Goal: Task Accomplishment & Management: Manage account settings

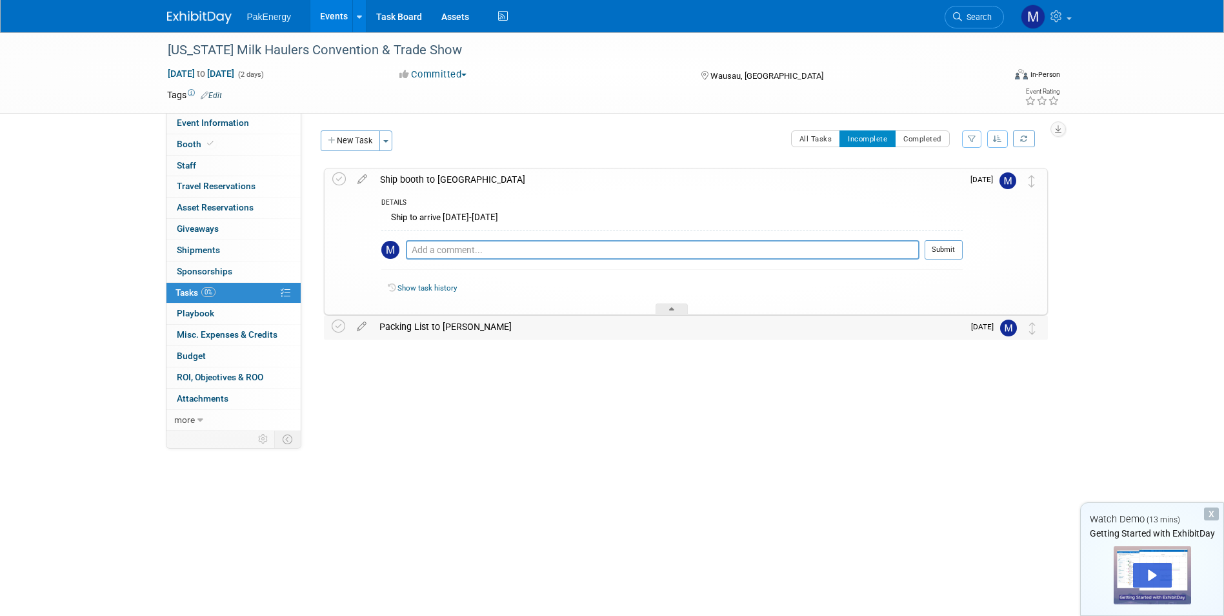
click at [425, 325] on div "Packing List to [PERSON_NAME]" at bounding box center [668, 327] width 590 height 22
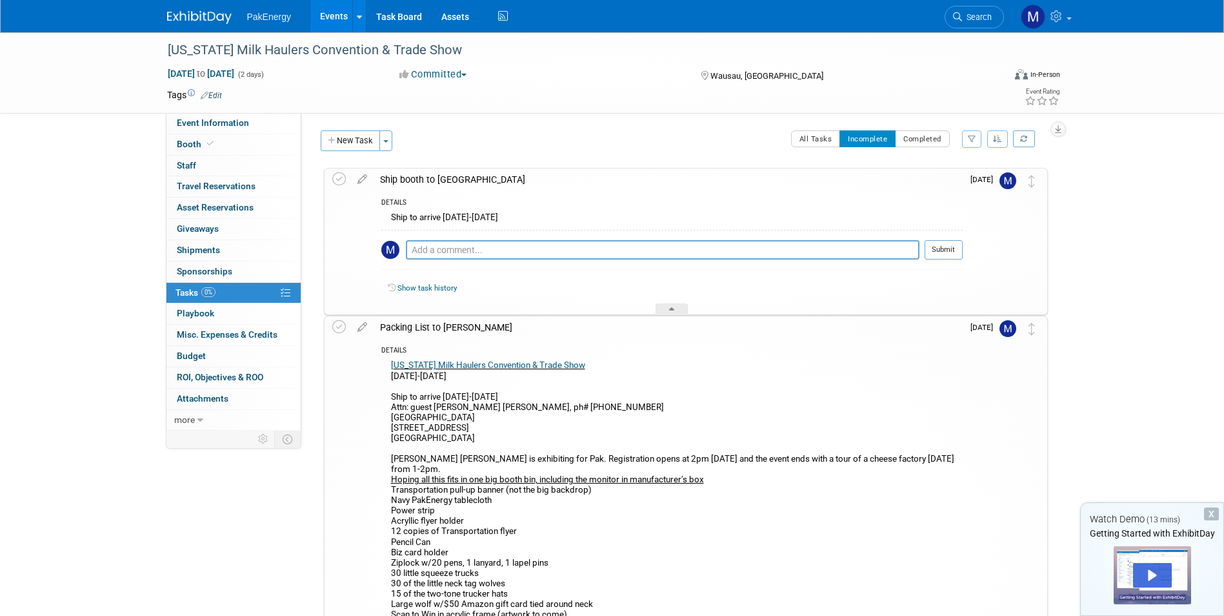
click at [339, 201] on td at bounding box center [341, 241] width 19 height 146
click at [1214, 510] on div "X" at bounding box center [1211, 513] width 15 height 13
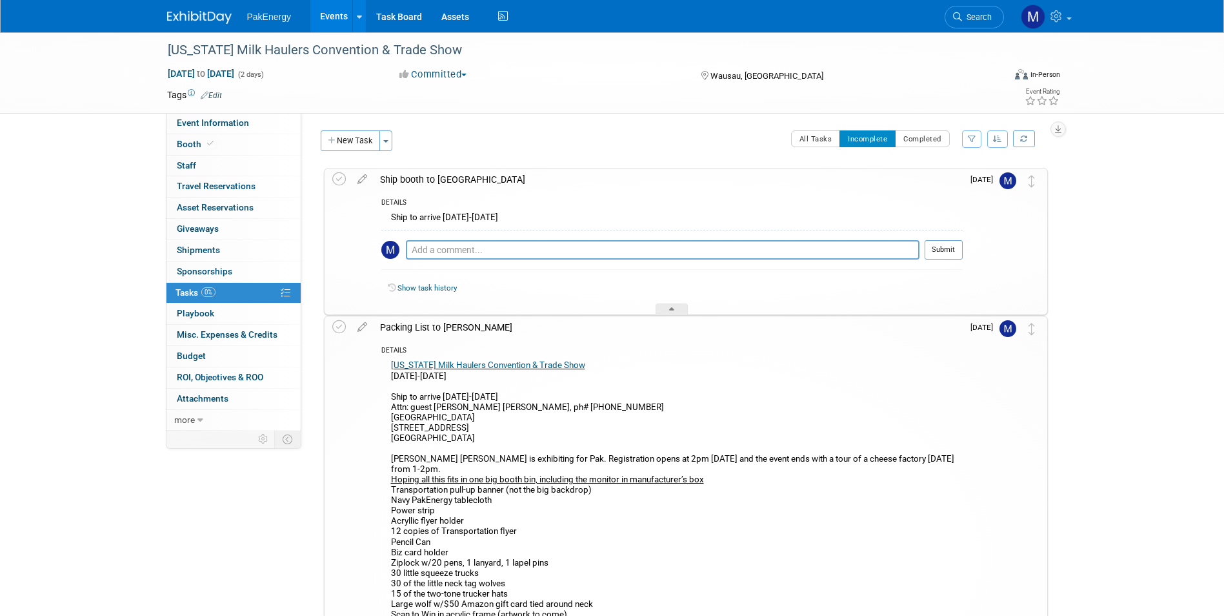
click at [327, 12] on link "Events" at bounding box center [333, 16] width 47 height 32
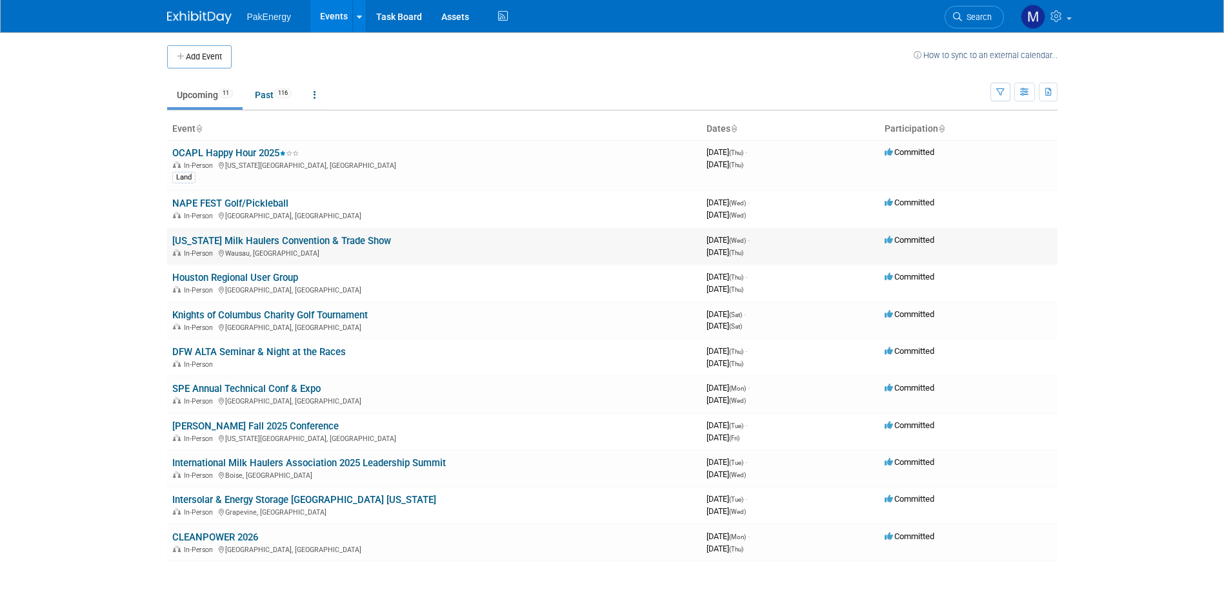
click at [317, 238] on link "[US_STATE] Milk Haulers Convention & Trade Show" at bounding box center [281, 241] width 219 height 12
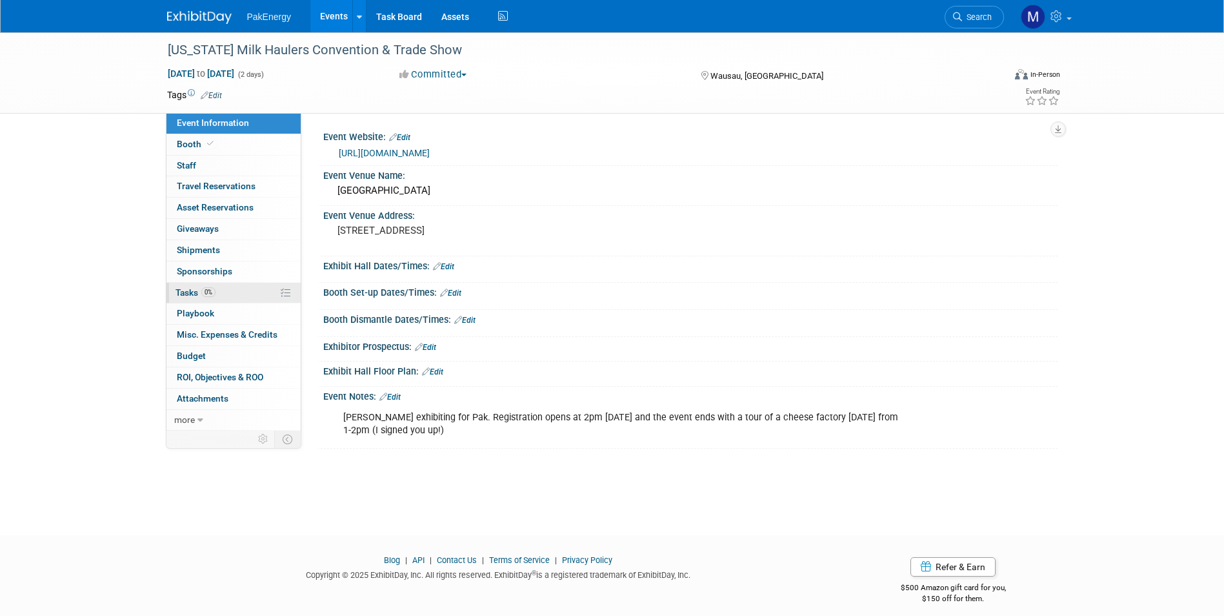
click at [245, 283] on link "0% Tasks 0%" at bounding box center [233, 293] width 134 height 21
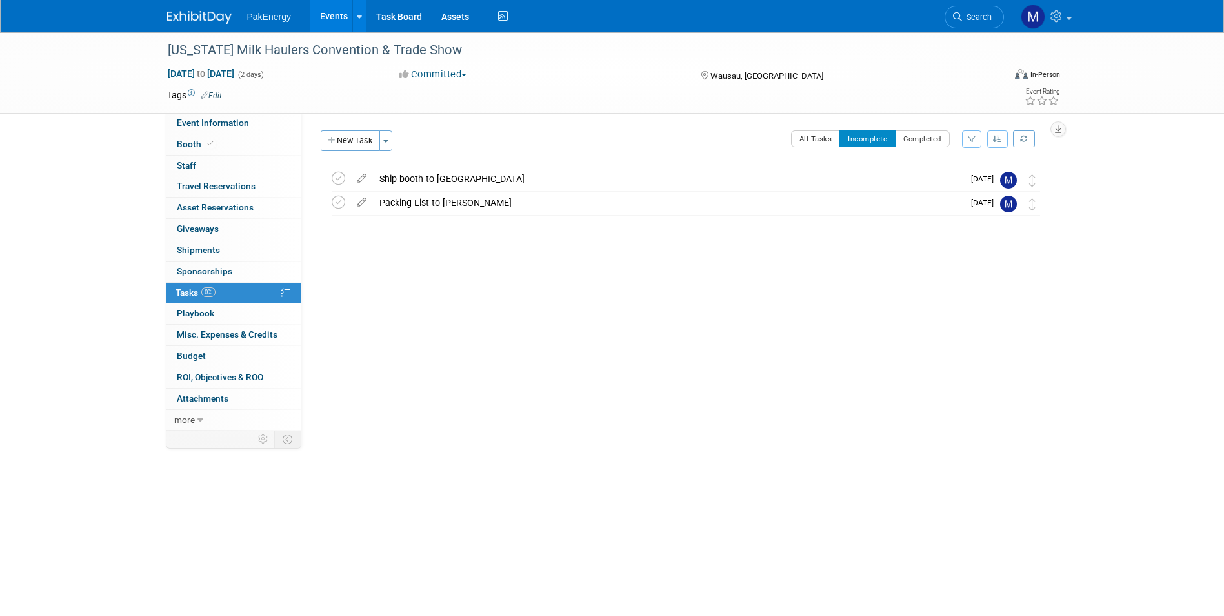
click at [327, 17] on link "Events" at bounding box center [333, 16] width 47 height 32
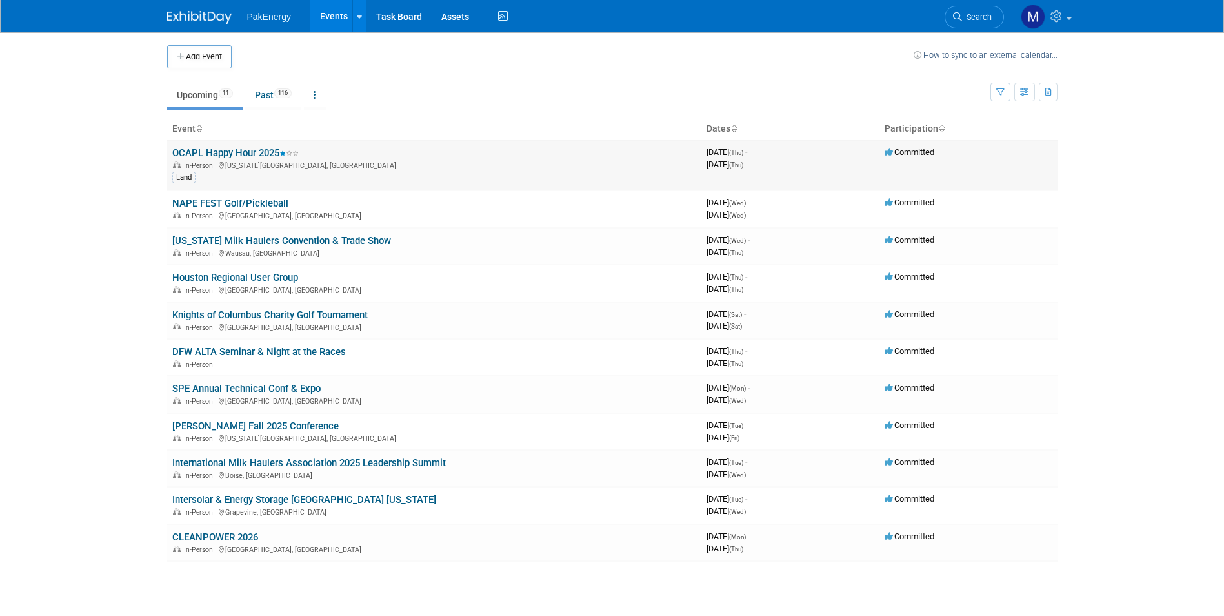
click at [228, 148] on link "OCAPL Happy Hour 2025" at bounding box center [235, 153] width 126 height 12
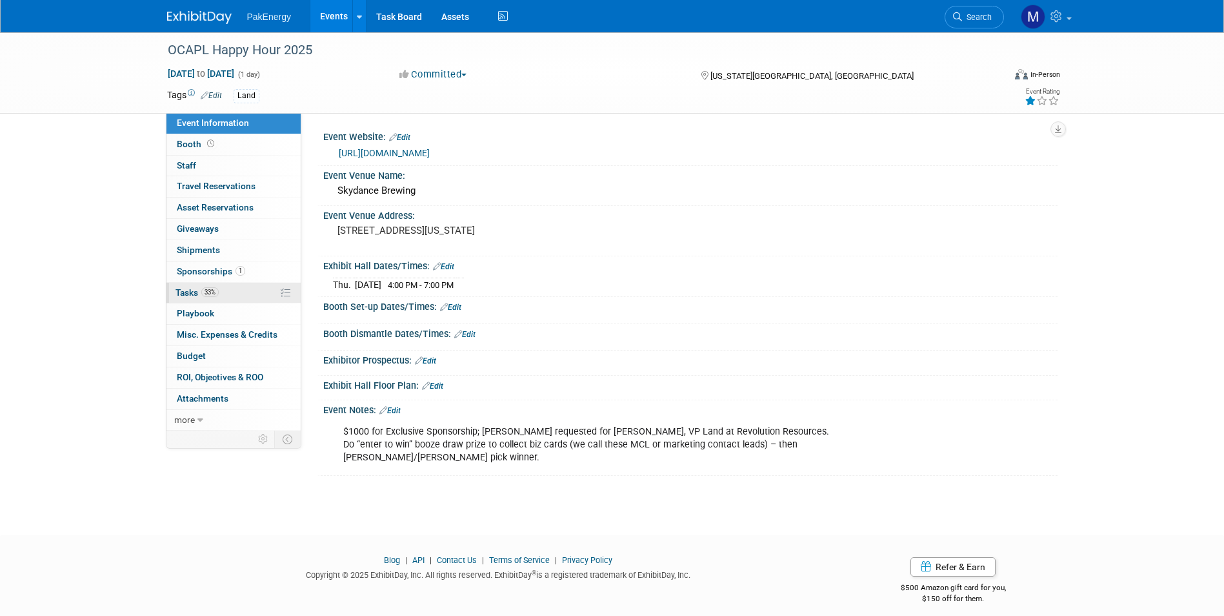
click at [234, 294] on link "33% Tasks 33%" at bounding box center [233, 293] width 134 height 21
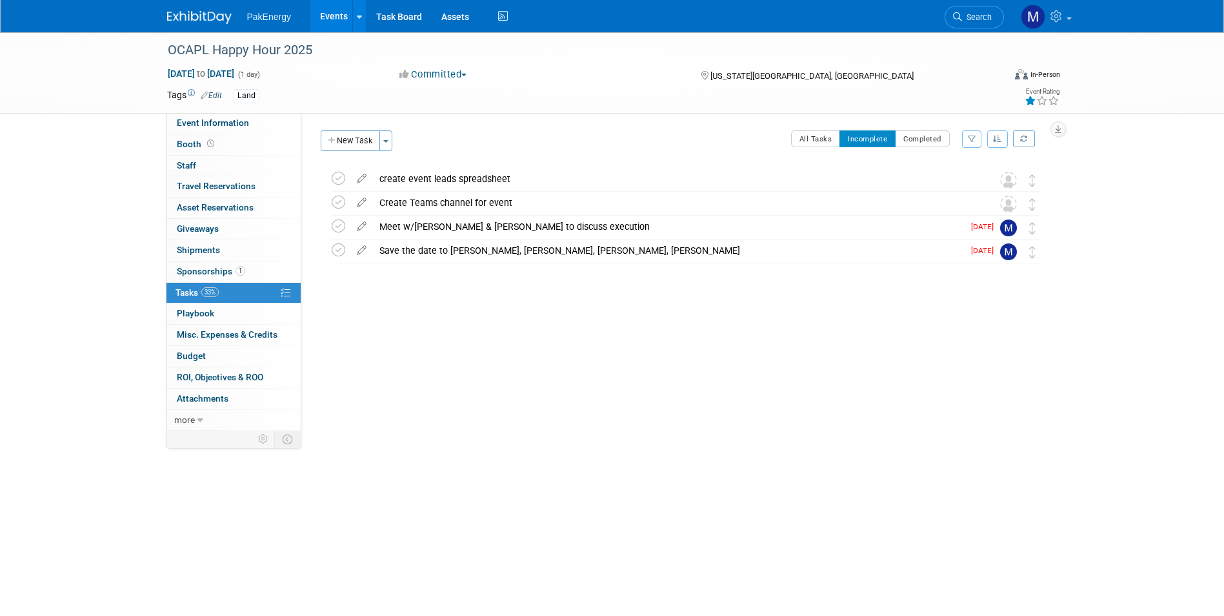
click at [343, 10] on link "Events" at bounding box center [333, 16] width 47 height 32
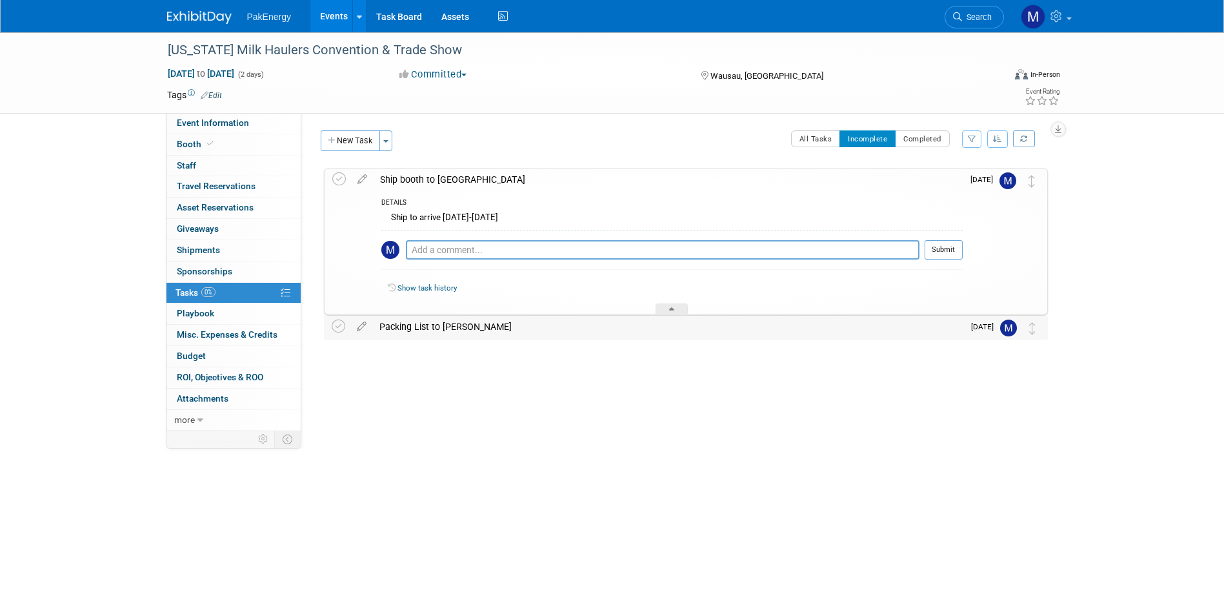
click at [457, 329] on div "Packing List to [PERSON_NAME]" at bounding box center [668, 327] width 590 height 22
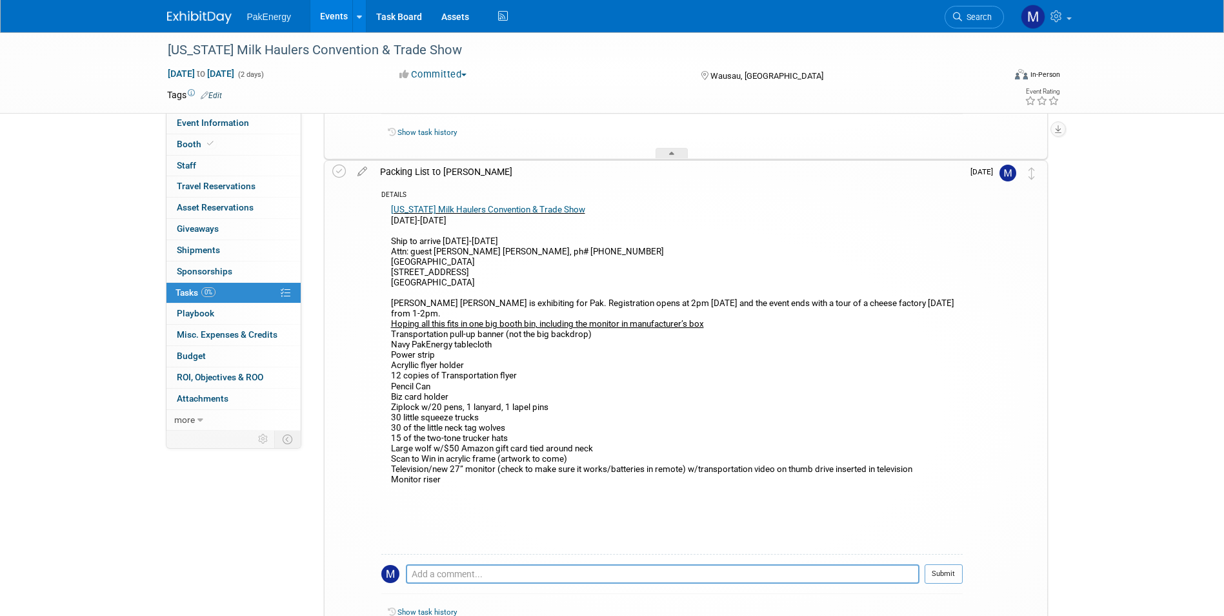
scroll to position [194, 0]
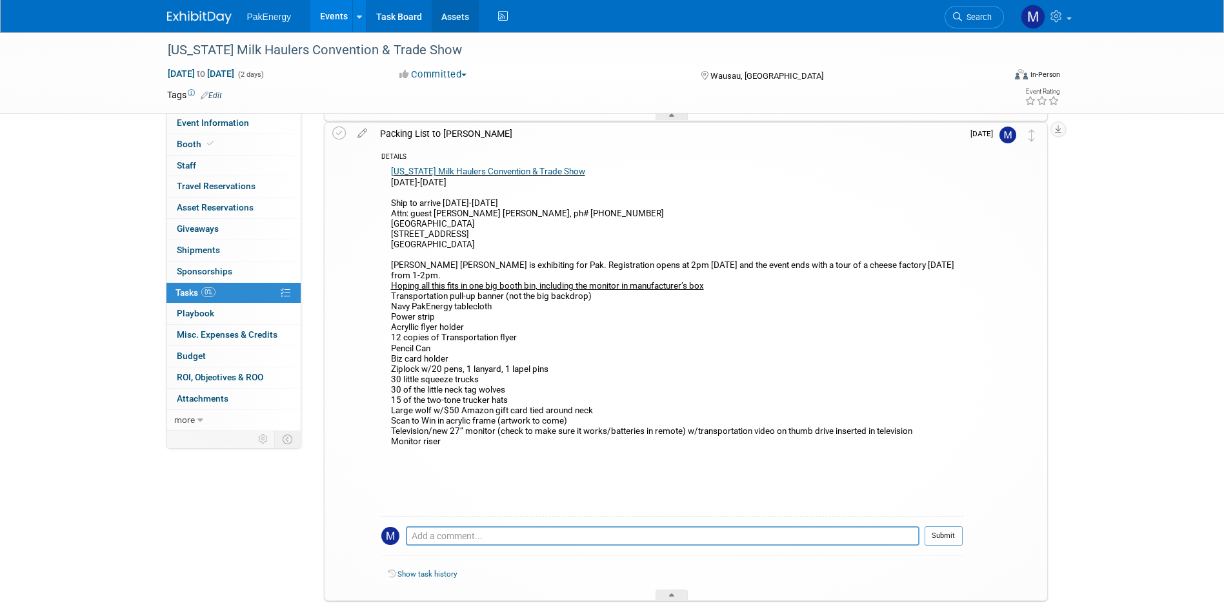
click at [458, 19] on link "Assets" at bounding box center [455, 16] width 47 height 32
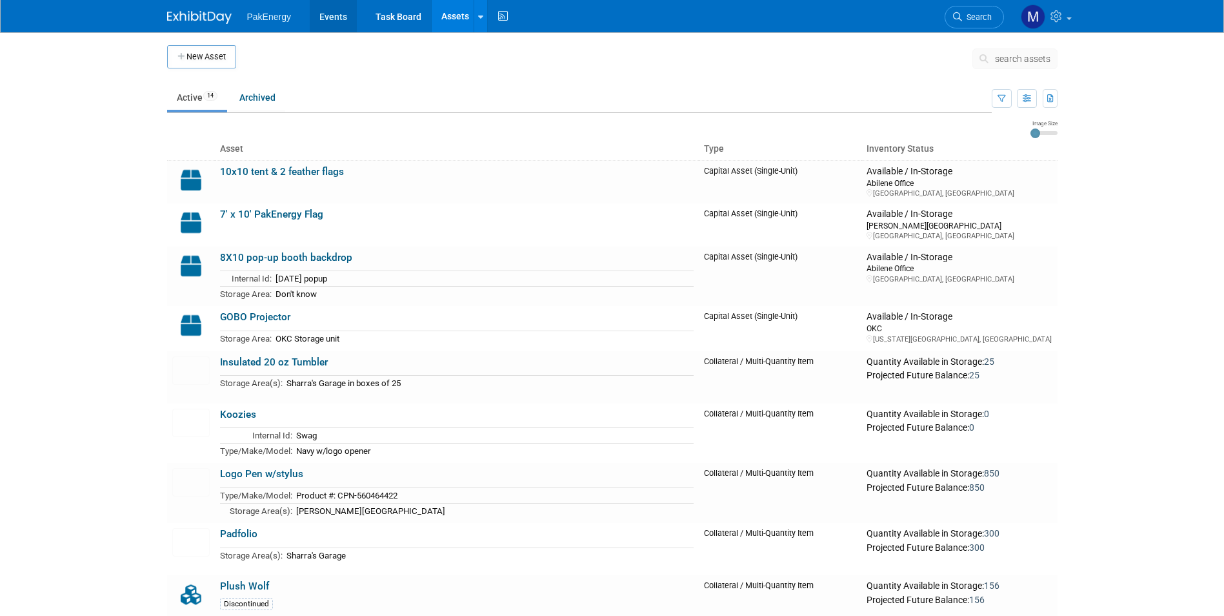
click at [330, 15] on link "Events" at bounding box center [333, 16] width 47 height 32
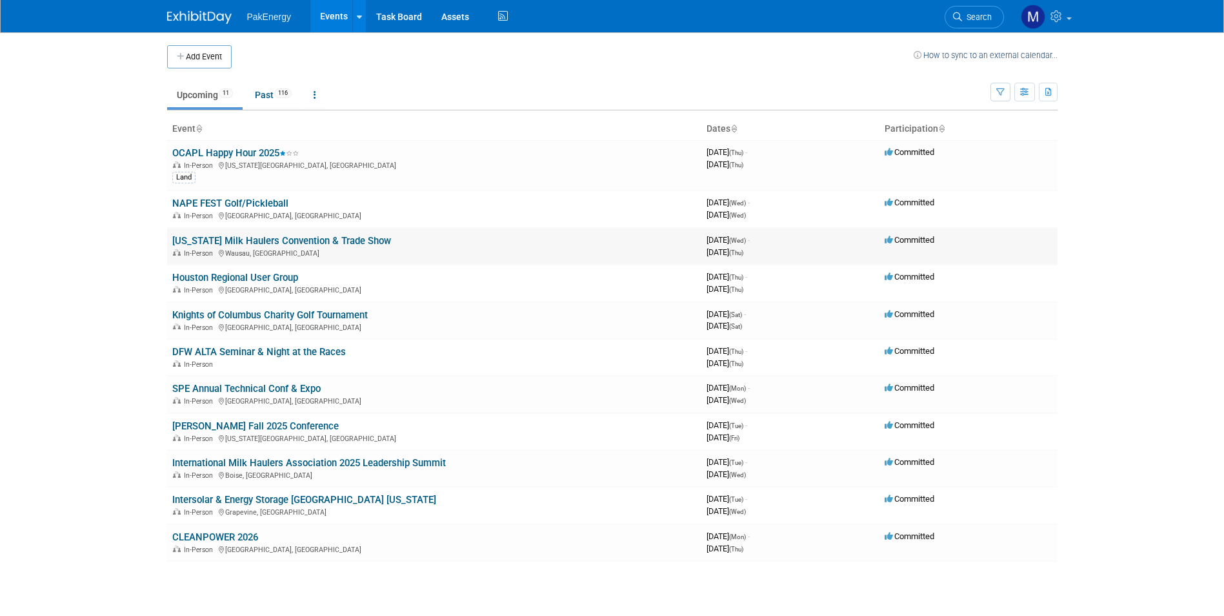
click at [256, 239] on link "[US_STATE] Milk Haulers Convention & Trade Show" at bounding box center [281, 241] width 219 height 12
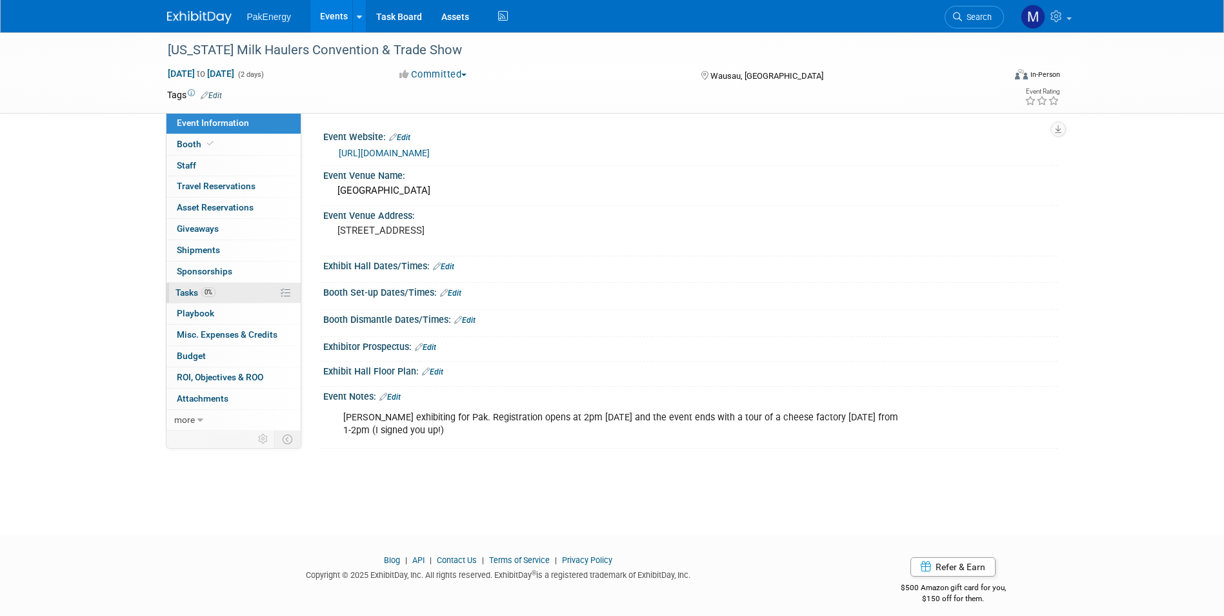
click at [246, 286] on link "0% Tasks 0%" at bounding box center [233, 293] width 134 height 21
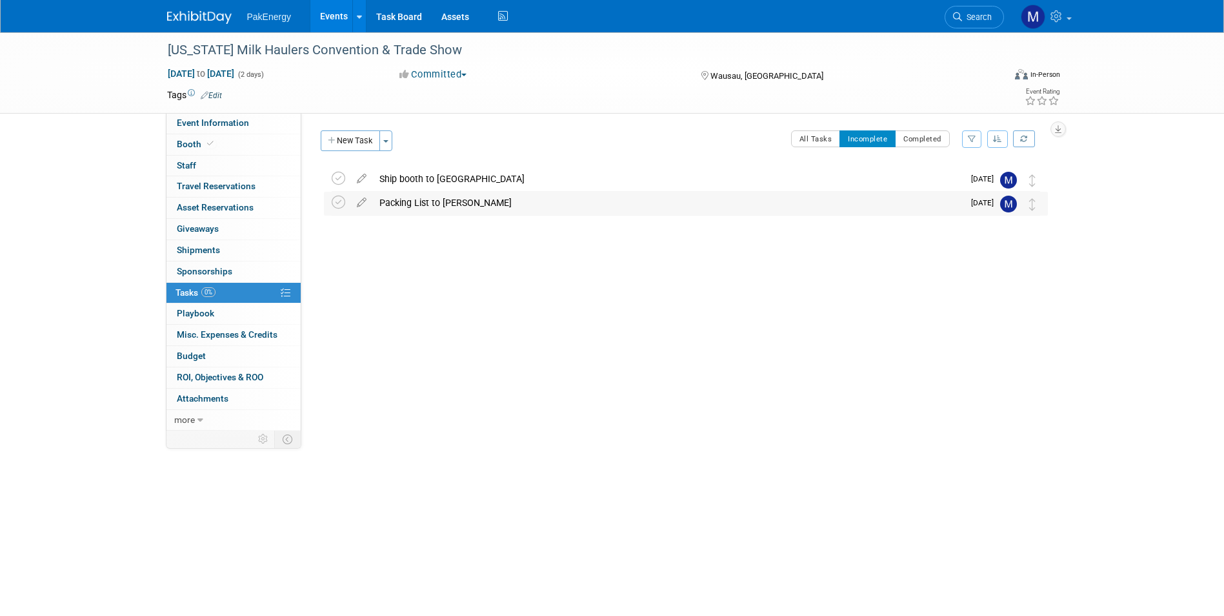
click at [727, 197] on div "Packing List to [PERSON_NAME]" at bounding box center [668, 203] width 590 height 22
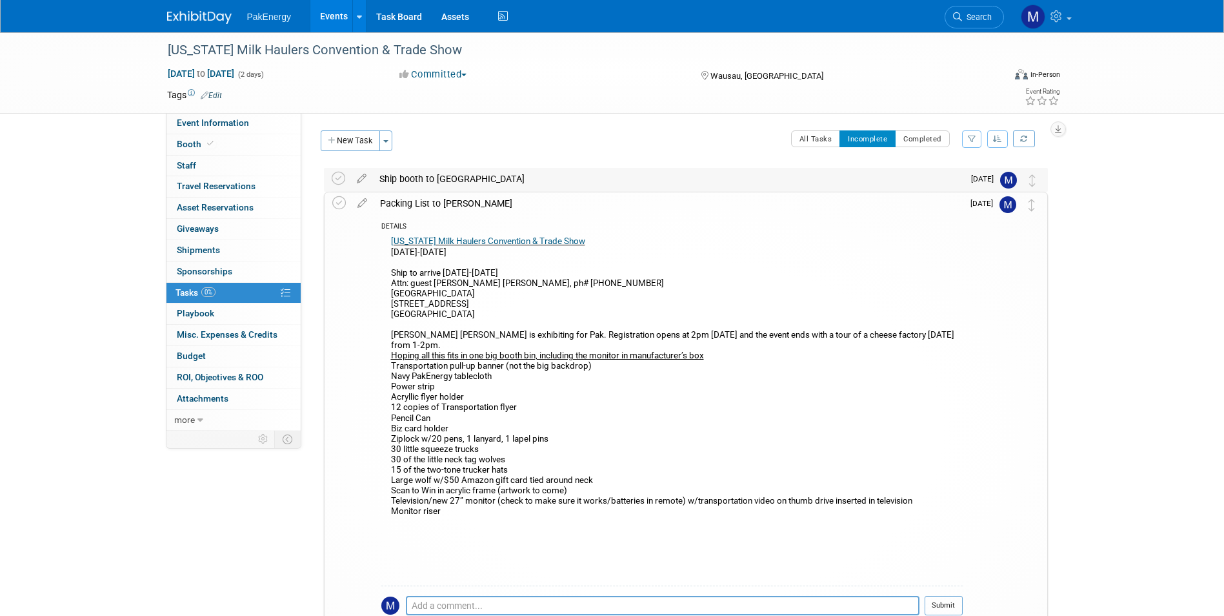
click at [485, 172] on div "Ship booth to [GEOGRAPHIC_DATA]" at bounding box center [668, 179] width 590 height 22
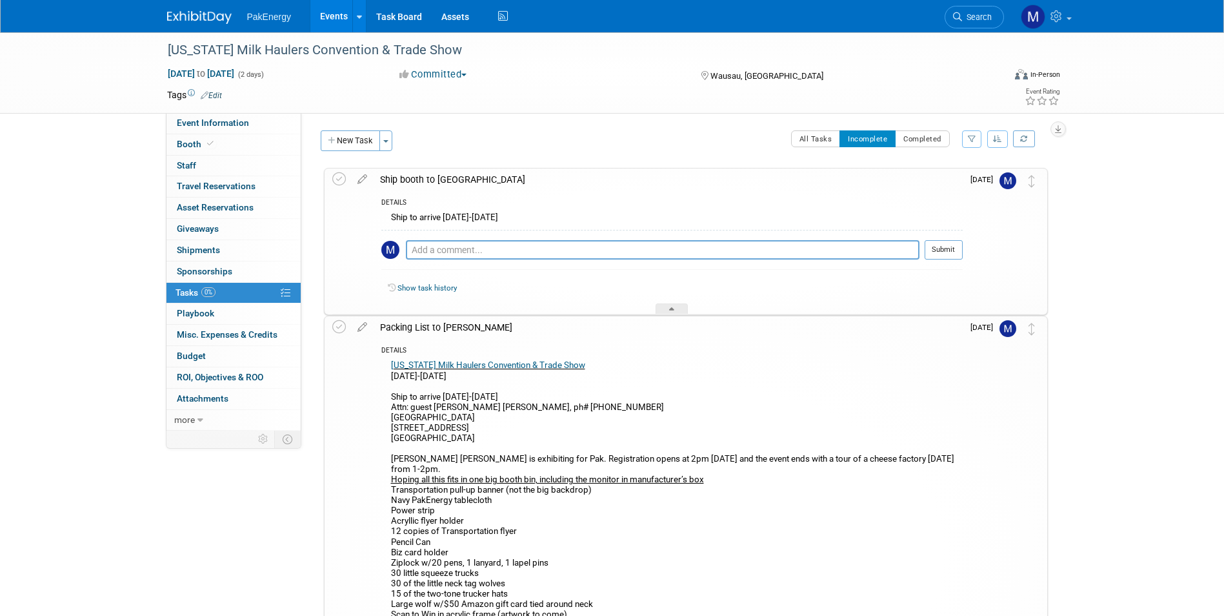
click at [1006, 209] on td at bounding box center [1013, 241] width 26 height 146
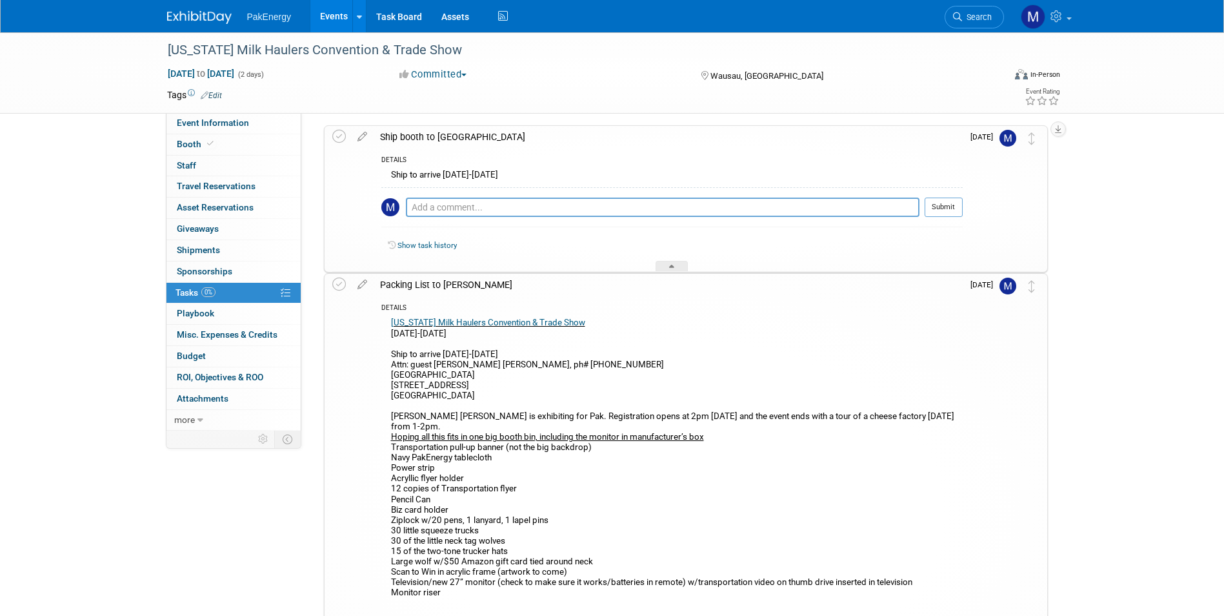
scroll to position [65, 0]
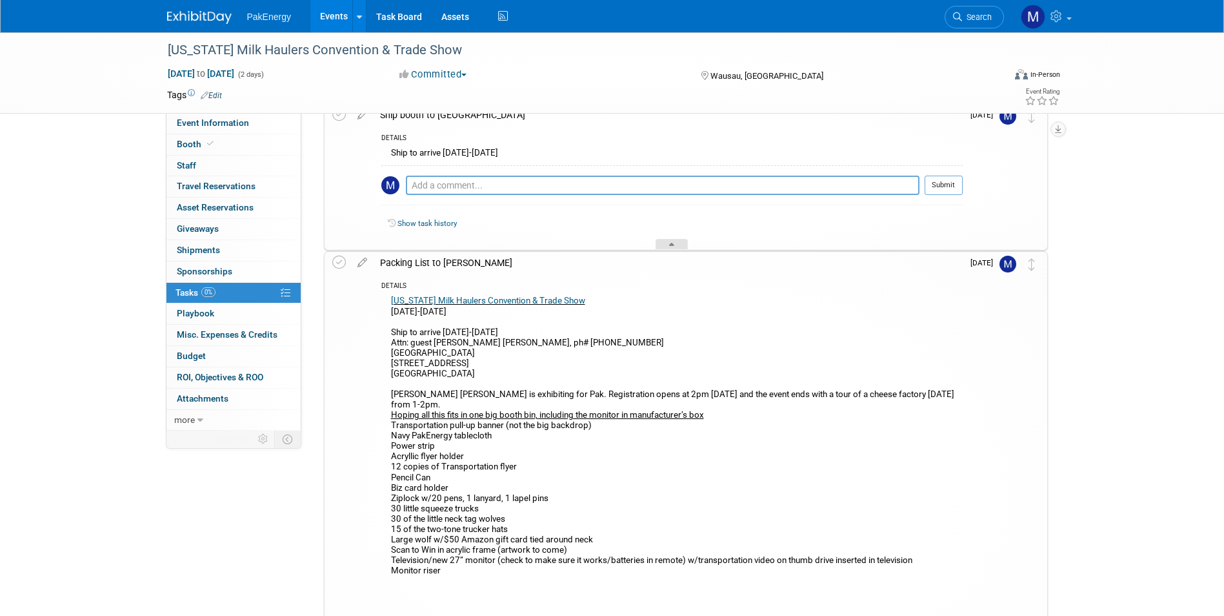
click at [669, 249] on icon at bounding box center [671, 247] width 5 height 8
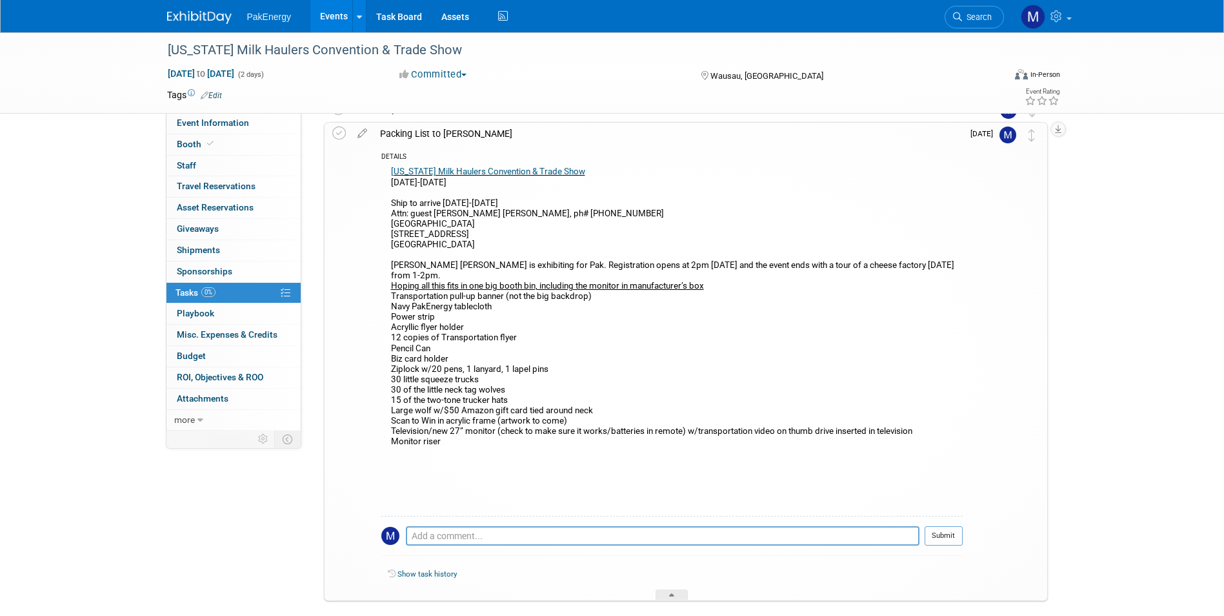
scroll to position [5, 0]
